Goal: Task Accomplishment & Management: Complete application form

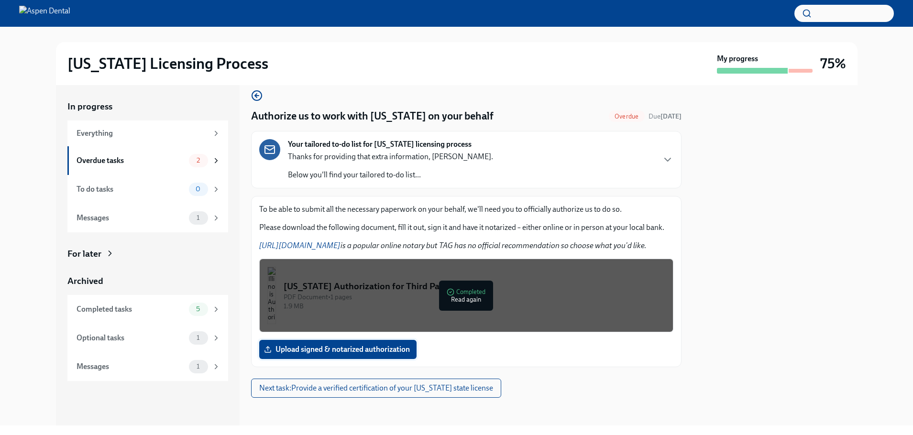
scroll to position [13, 0]
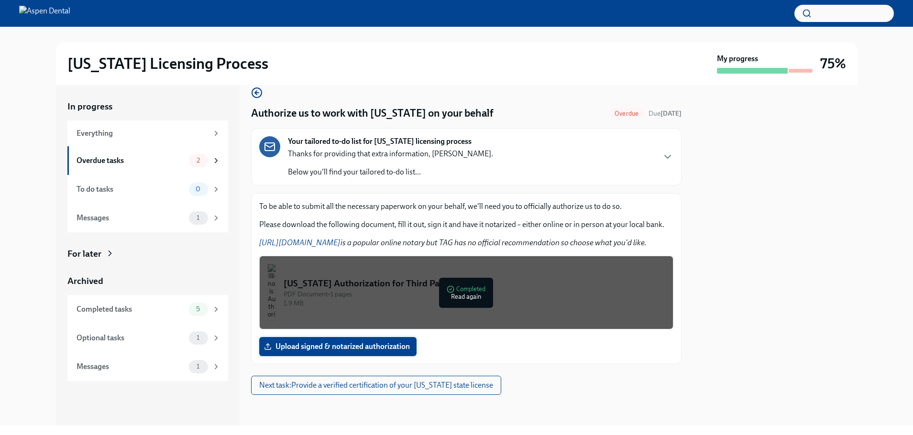
click at [391, 344] on span "Upload signed & notarized authorization" at bounding box center [338, 347] width 144 height 10
click at [0, 0] on input "Upload signed & notarized authorization" at bounding box center [0, 0] width 0 height 0
click at [297, 341] on label "Upload signed & notarized authorization" at bounding box center [337, 346] width 157 height 19
click at [0, 0] on input "Upload signed & notarized authorization" at bounding box center [0, 0] width 0 height 0
click at [332, 353] on label "20251008130432440.pdf" at bounding box center [313, 346] width 109 height 19
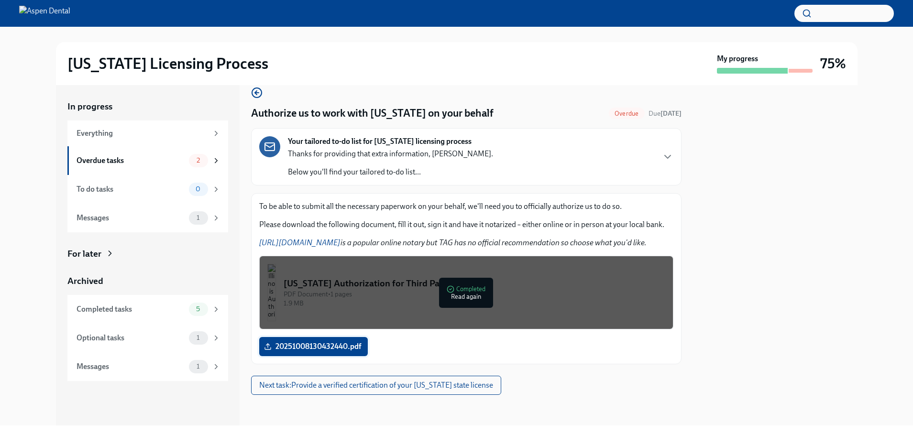
click at [0, 0] on input "20251008130432440.pdf" at bounding box center [0, 0] width 0 height 0
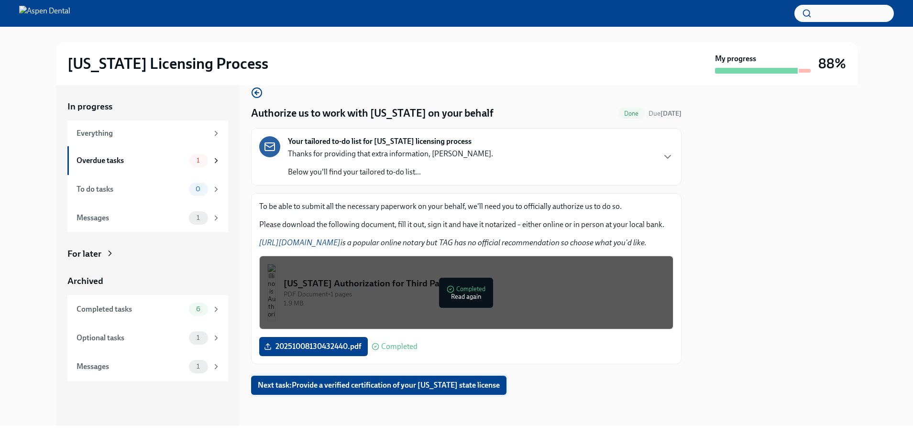
click at [430, 386] on span "Next task : Provide a verified certification of your [US_STATE] state license" at bounding box center [379, 386] width 242 height 10
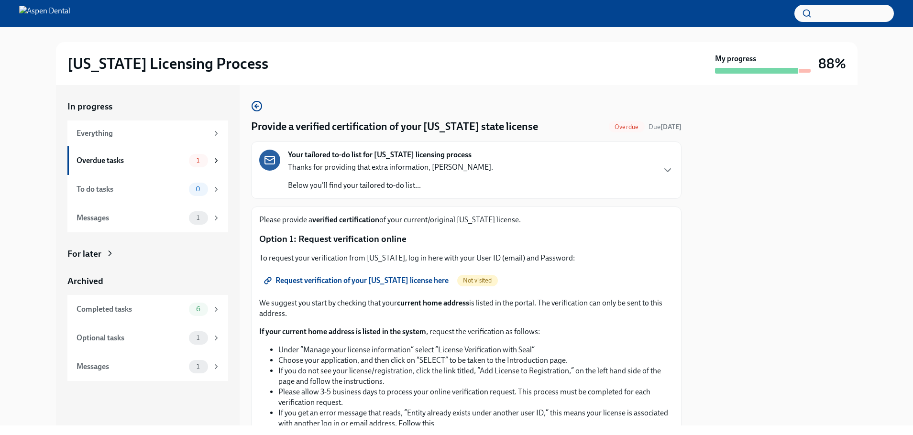
click at [358, 278] on span "Request verification of your [US_STATE] license here" at bounding box center [357, 281] width 183 height 10
